Goal: Check status

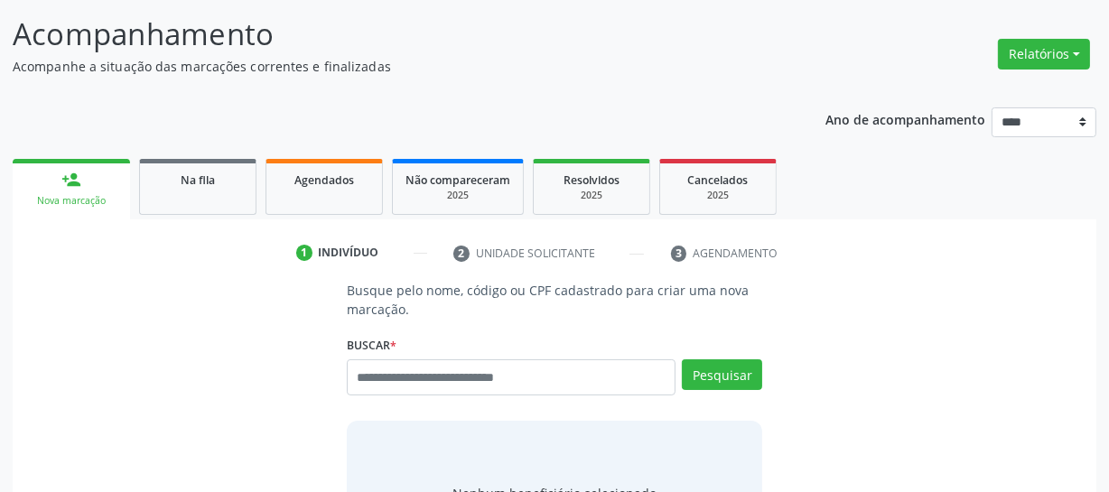
scroll to position [246, 0]
